Goal: Transaction & Acquisition: Register for event/course

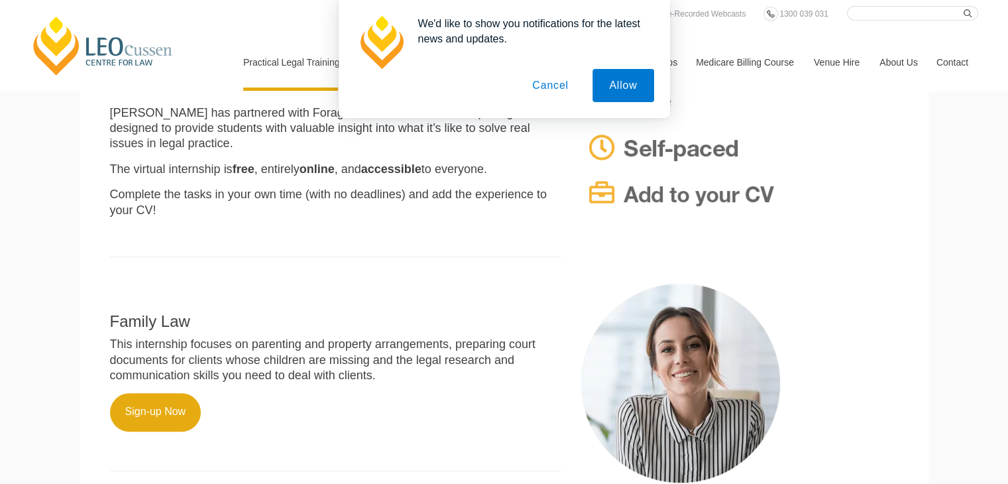
click at [562, 88] on button "Cancel" at bounding box center [551, 85] width 70 height 33
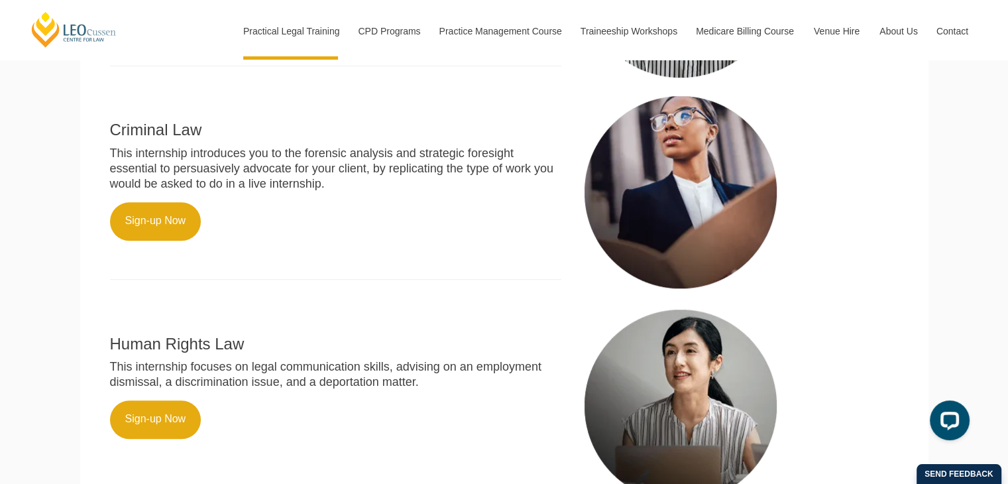
scroll to position [745, 0]
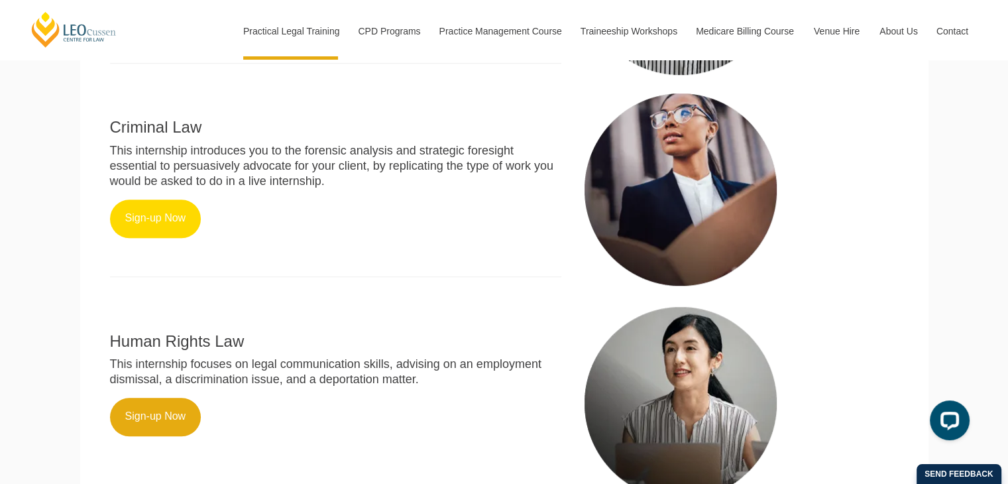
click at [136, 229] on link "Sign-up Now" at bounding box center [155, 219] width 91 height 38
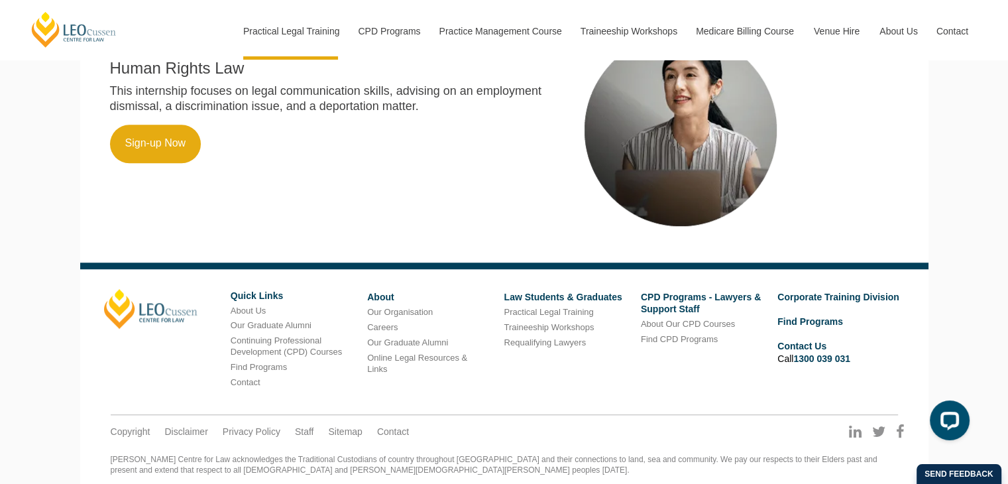
scroll to position [1053, 0]
